Goal: Ask a question

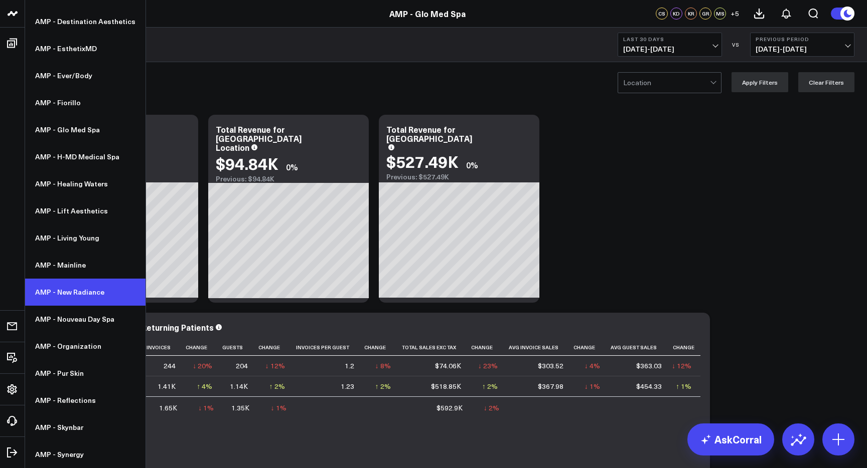
scroll to position [206, 0]
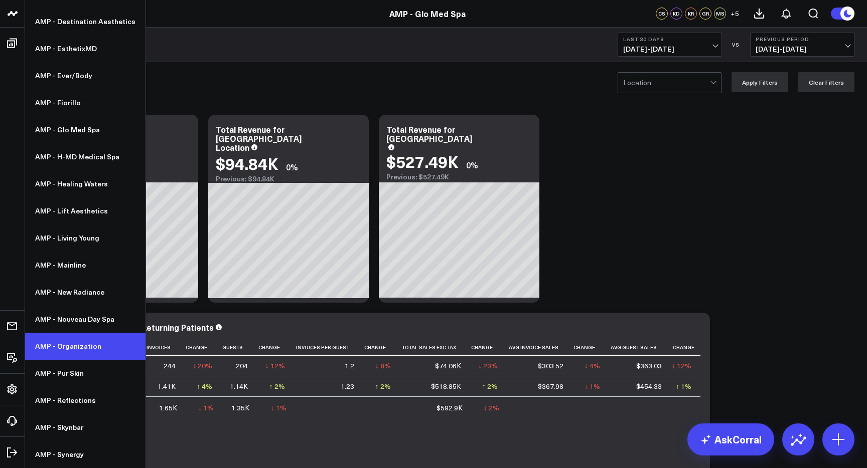
click at [87, 345] on link "AMP - Organization" at bounding box center [85, 346] width 120 height 27
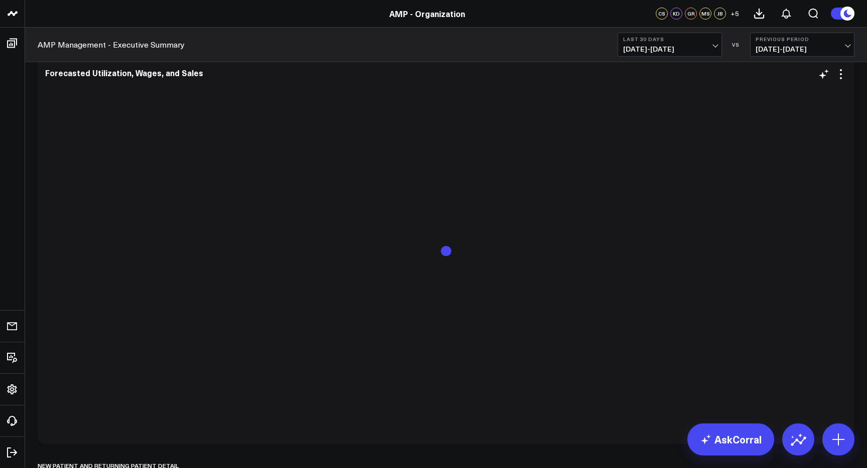
scroll to position [3346, 0]
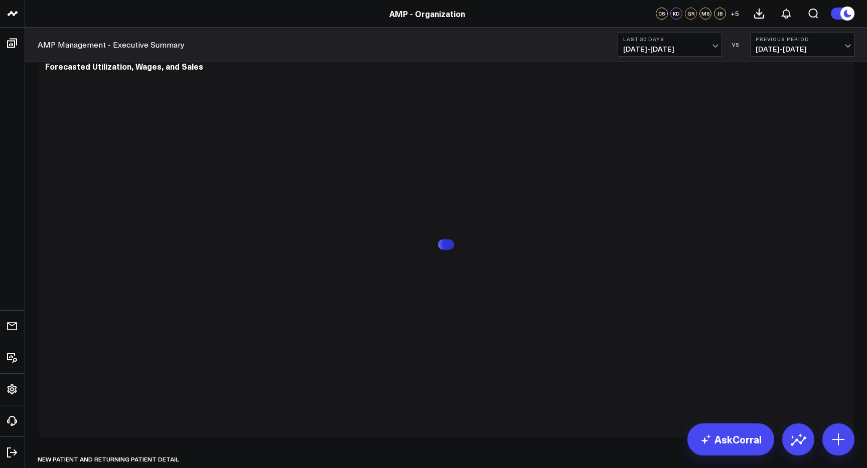
click at [690, 48] on span "[DATE] - [DATE]" at bounding box center [669, 49] width 93 height 8
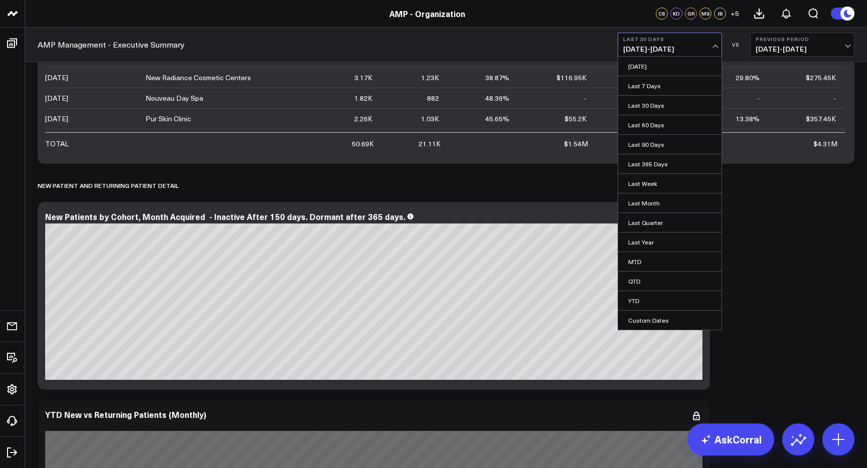
scroll to position [3624, 0]
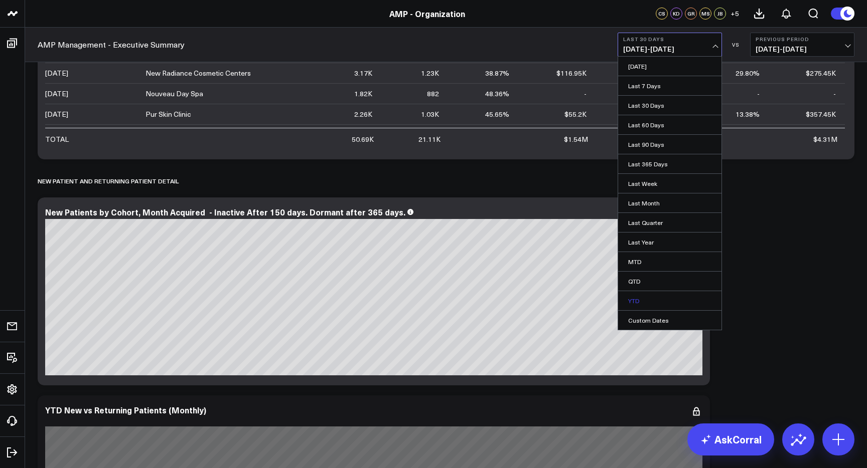
click at [662, 303] on link "YTD" at bounding box center [669, 300] width 103 height 19
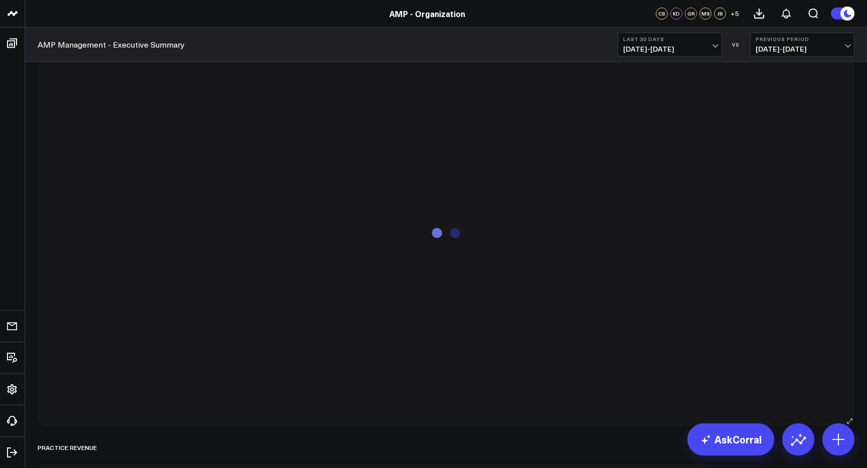
scroll to position [1027, 0]
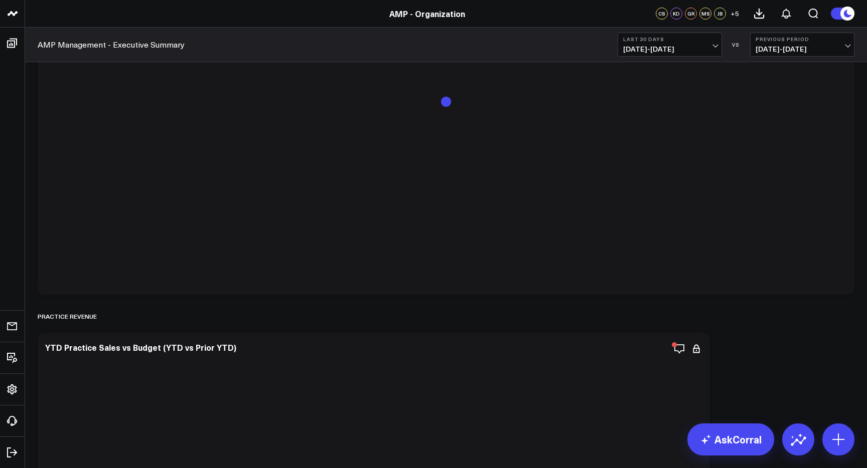
click at [713, 42] on b "Last 30 Days" at bounding box center [669, 39] width 93 height 6
click at [660, 299] on link "YTD" at bounding box center [669, 300] width 103 height 19
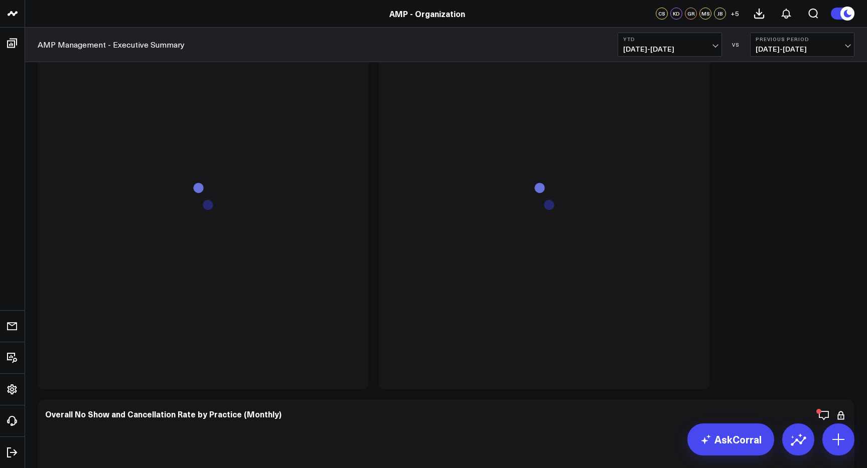
scroll to position [4180, 0]
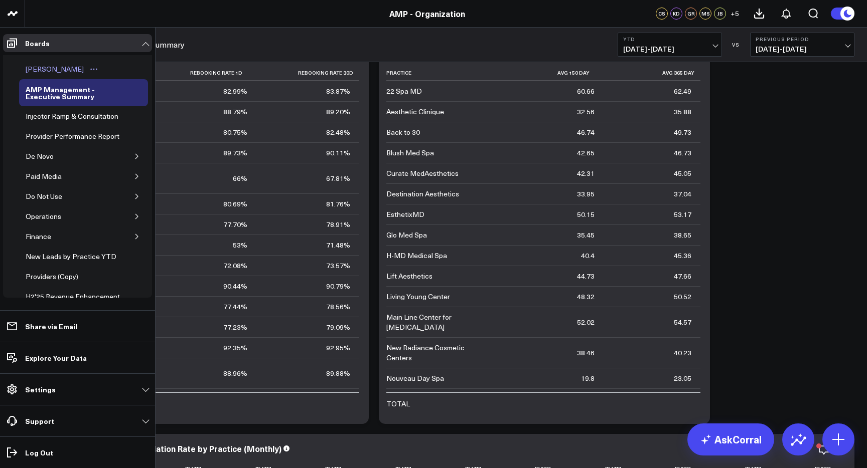
click at [65, 70] on div "[PERSON_NAME]" at bounding box center [54, 69] width 63 height 12
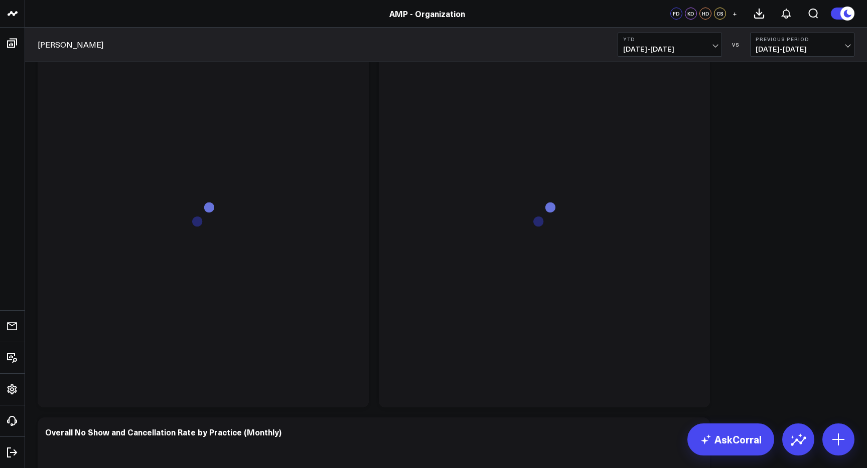
scroll to position [5159, 0]
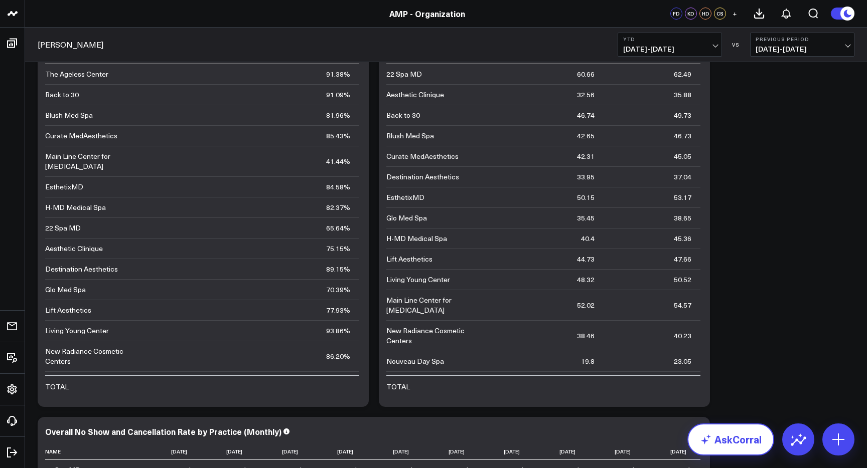
click at [733, 448] on link "AskCorral" at bounding box center [730, 440] width 87 height 32
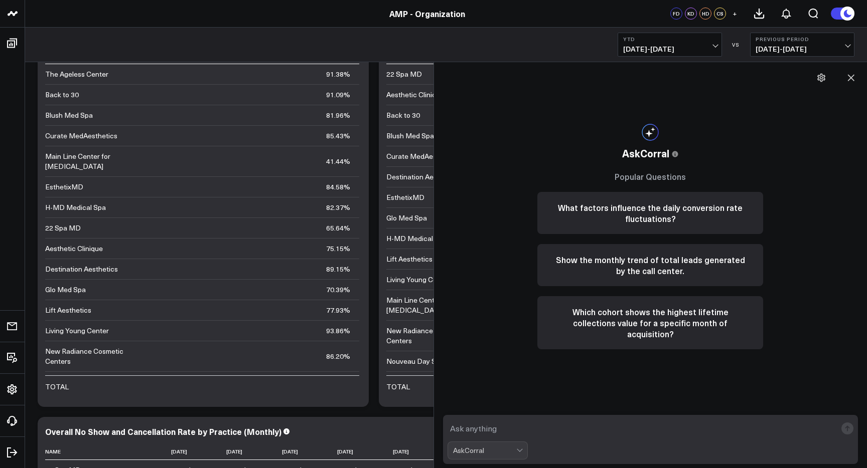
click at [575, 435] on textarea at bounding box center [641, 429] width 389 height 18
type textarea "What is the total 180 Retention Rate for all practices combined?"
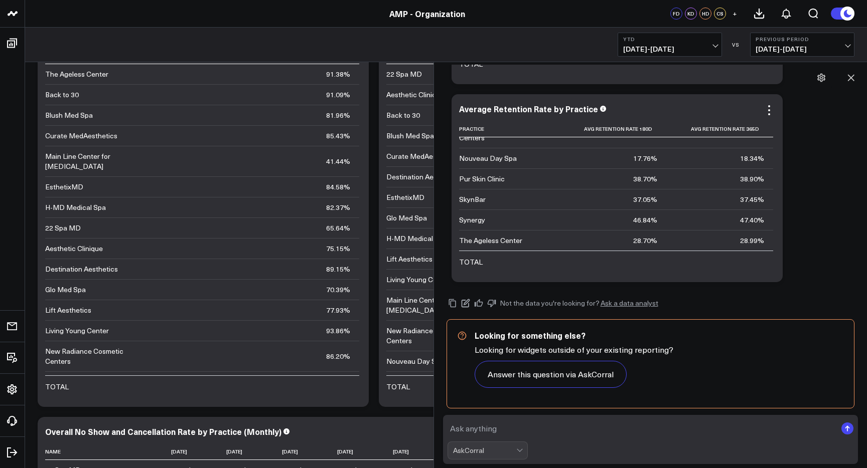
scroll to position [5444, 0]
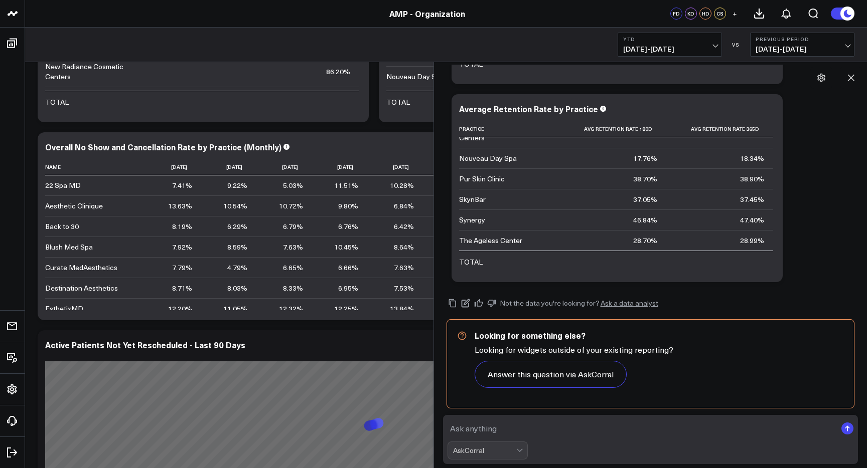
click at [591, 428] on textarea at bounding box center [641, 429] width 389 height 18
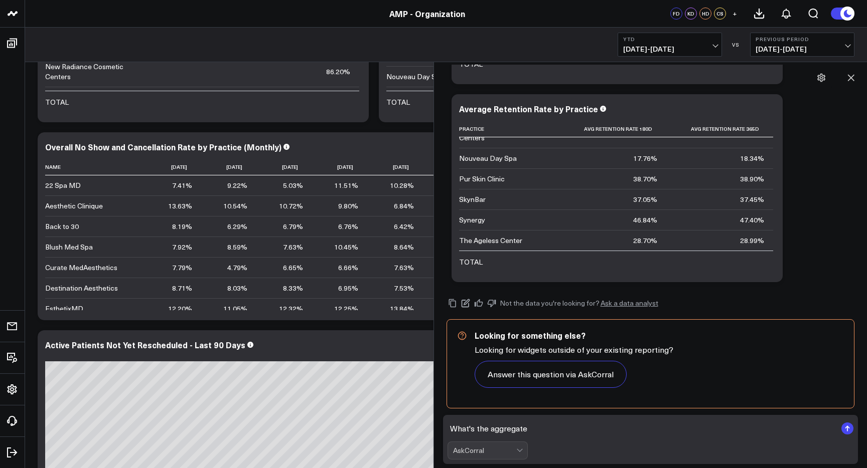
type textarea "What's the aggregate?"
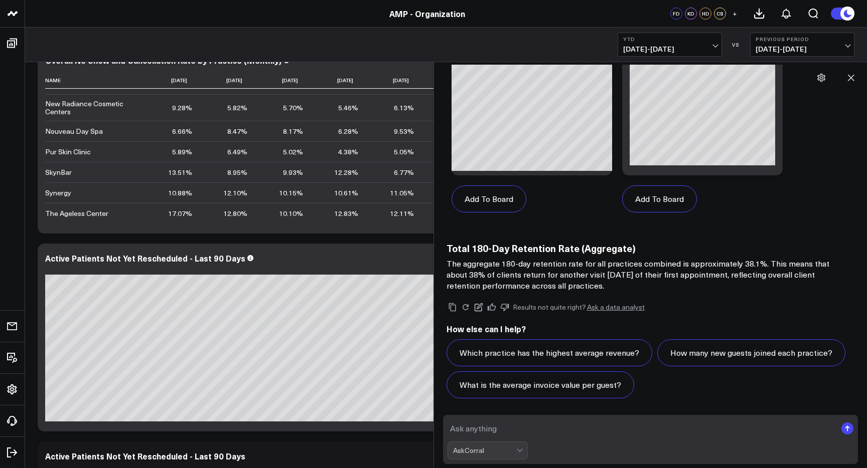
scroll to position [5762, 0]
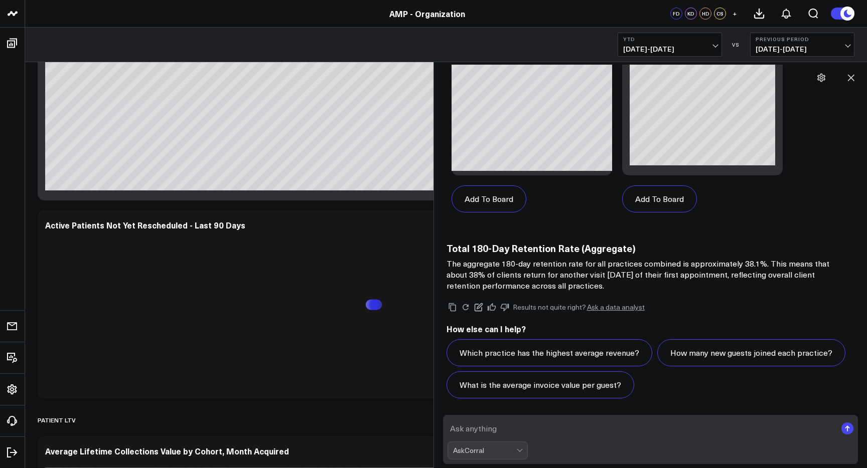
click at [545, 435] on textarea at bounding box center [641, 429] width 389 height 18
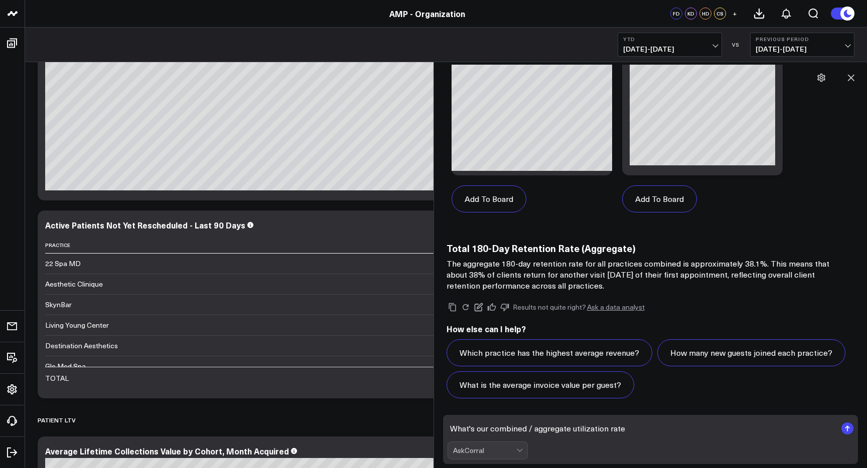
type textarea "What's our combined / aggregate utilization rate?"
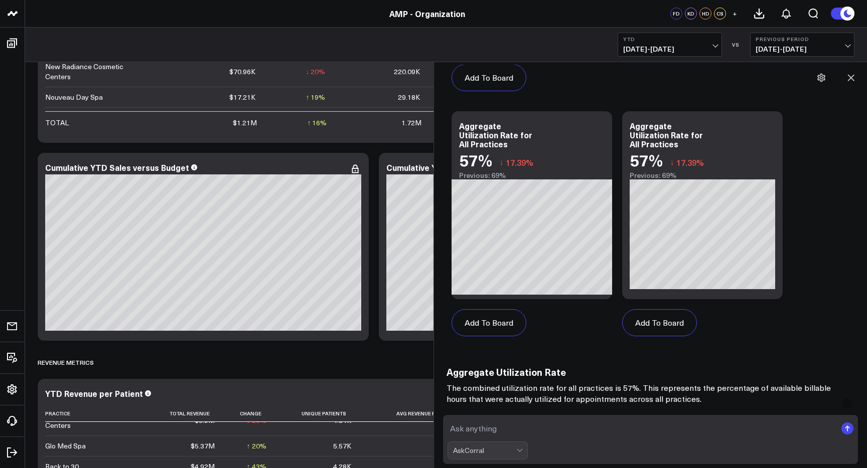
scroll to position [2994, 0]
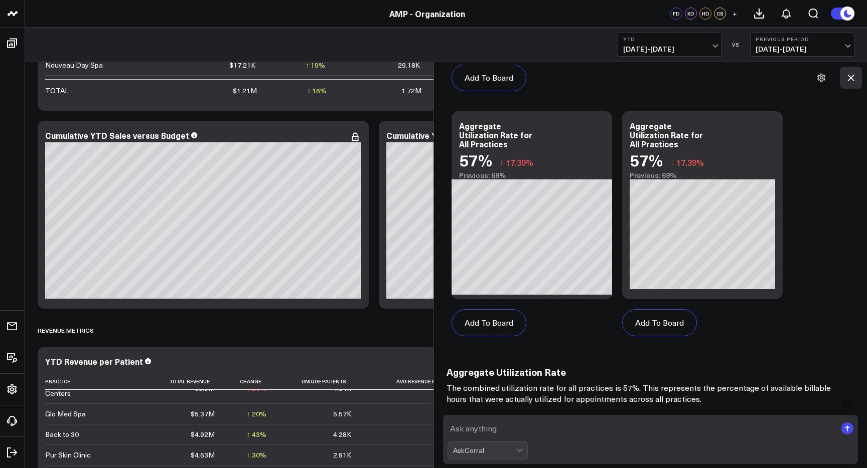
click at [858, 79] on button at bounding box center [851, 78] width 22 height 22
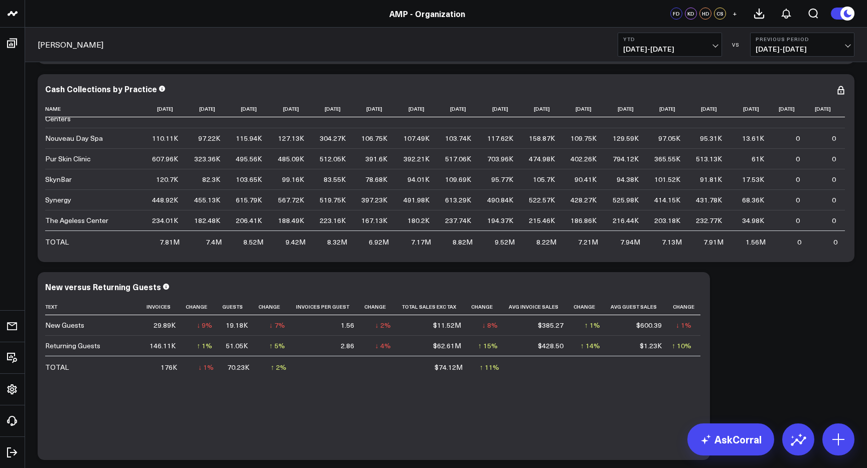
scroll to position [268, 0]
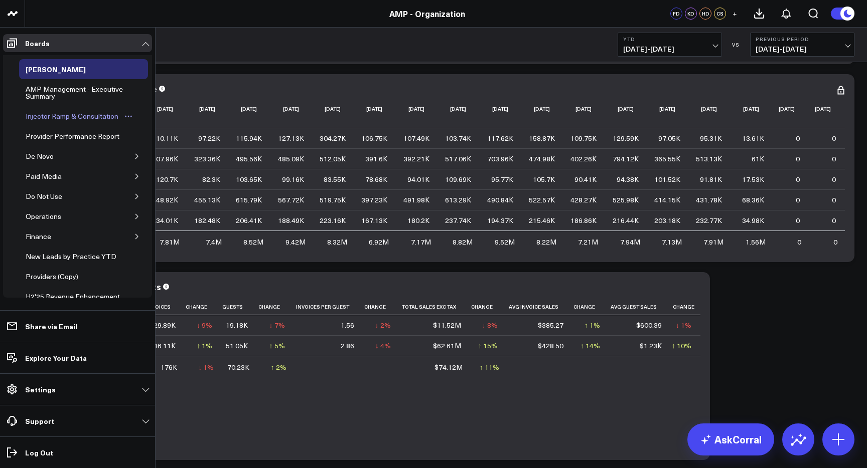
click at [61, 115] on div "Injector Ramp & Consultation" at bounding box center [72, 116] width 98 height 12
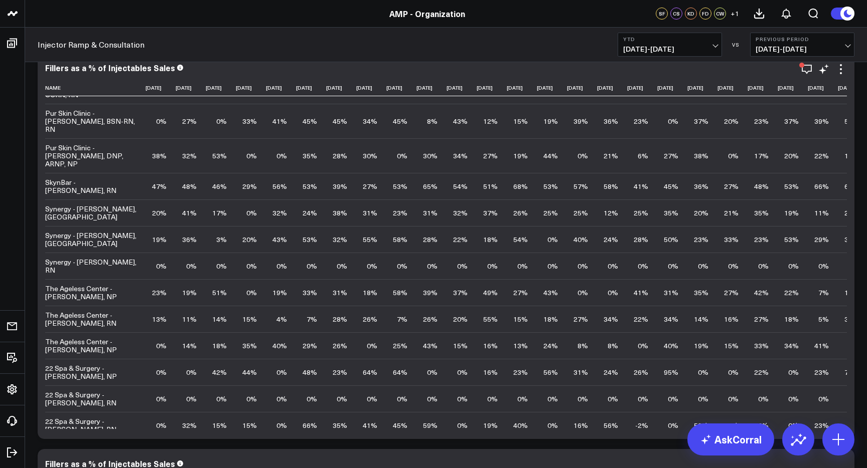
scroll to position [1820, 0]
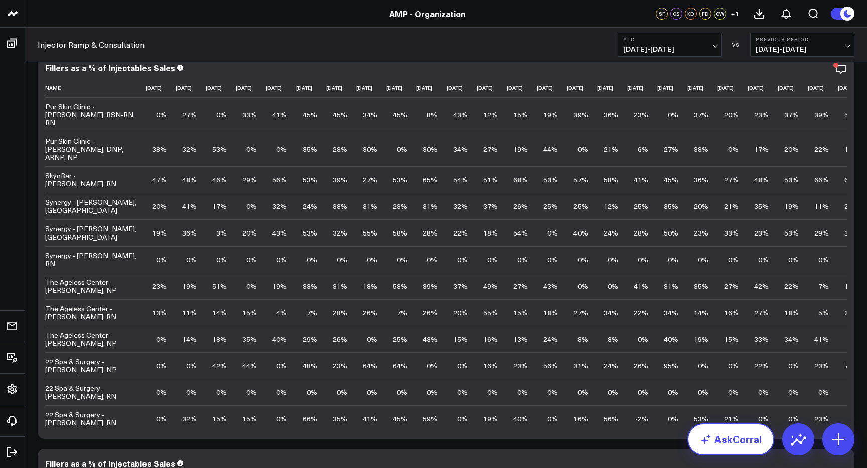
click at [720, 436] on link "AskCorral" at bounding box center [730, 440] width 87 height 32
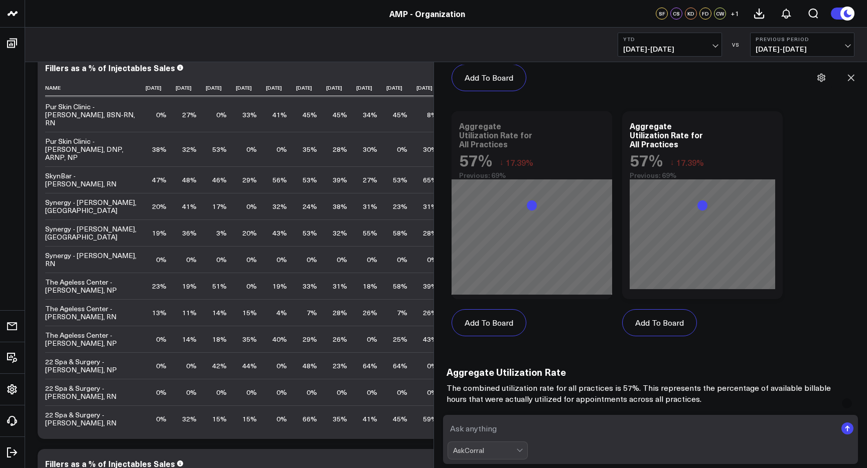
click at [720, 428] on textarea at bounding box center [641, 429] width 389 height 18
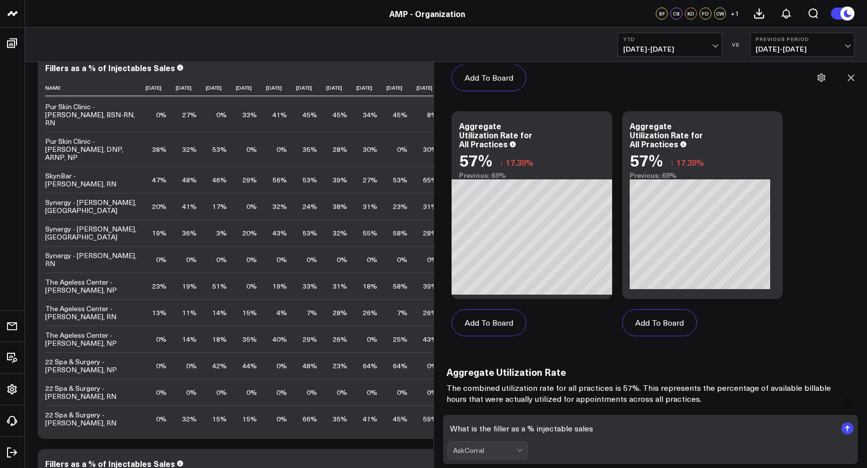
click at [489, 428] on textarea "What is the filler as a % injectable sales" at bounding box center [641, 429] width 389 height 18
click at [643, 422] on textarea "What is the aggregate filler as a % injectable sales" at bounding box center [641, 429] width 389 height 18
click at [638, 432] on textarea "What is the aggregate filler as a % injectable sales" at bounding box center [641, 429] width 389 height 18
type textarea "What is the aggregate filler as a % injectable sales?"
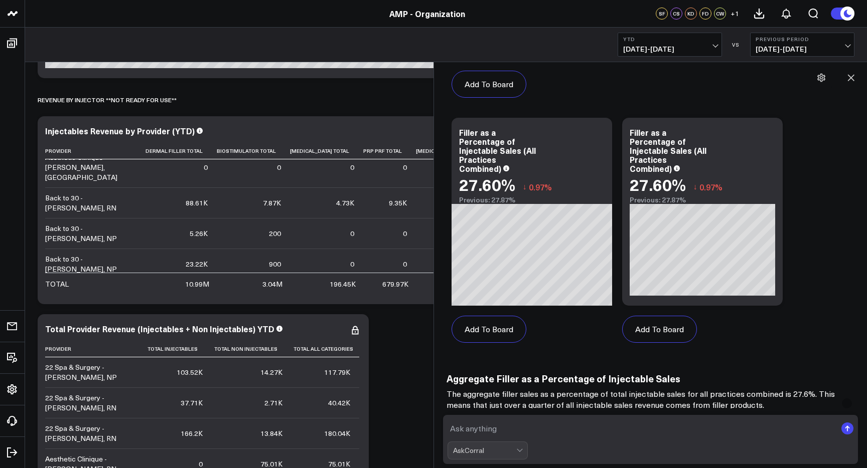
scroll to position [225, 0]
